Goal: Information Seeking & Learning: Learn about a topic

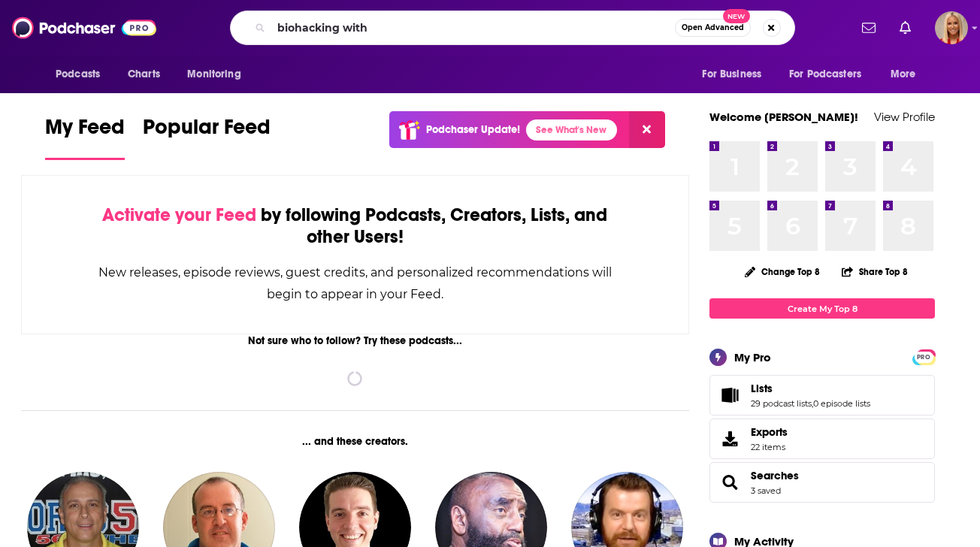
type input "biohacking with"
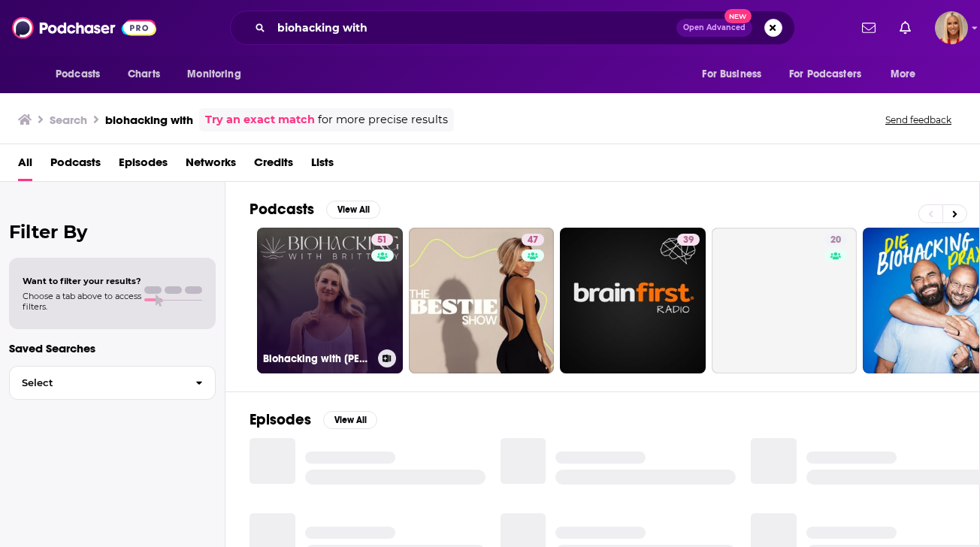
click at [328, 291] on link "51 Biohacking with [PERSON_NAME]" at bounding box center [330, 301] width 146 height 146
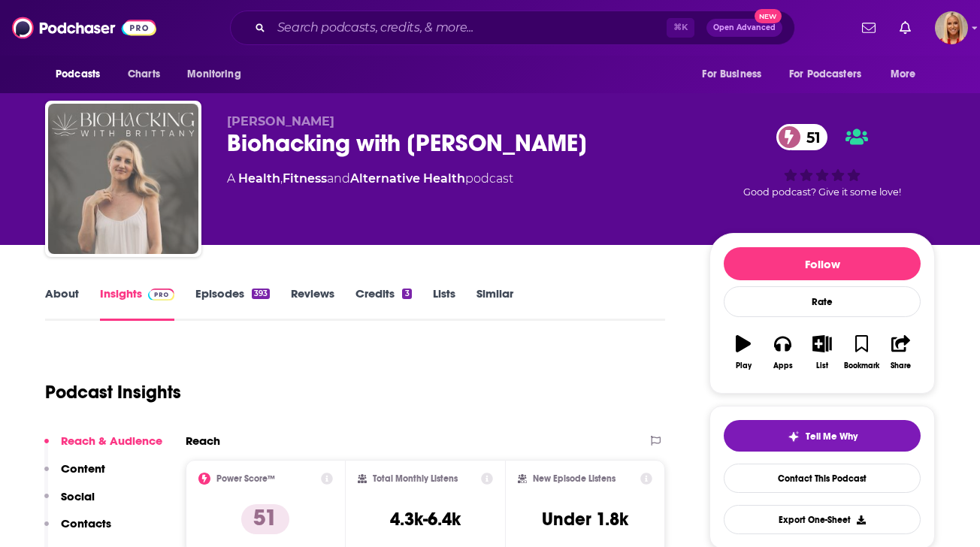
click at [156, 209] on img "Biohacking with Brittany" at bounding box center [123, 179] width 150 height 150
click at [165, 189] on img "Biohacking with Brittany" at bounding box center [123, 179] width 150 height 150
